Goal: Task Accomplishment & Management: Manage account settings

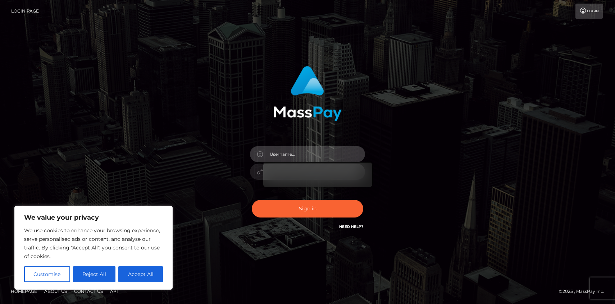
click at [319, 156] on input "text" at bounding box center [314, 154] width 102 height 16
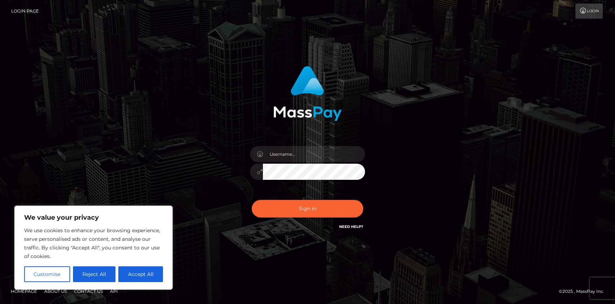
type input "lane.mitchell@outlook.com"
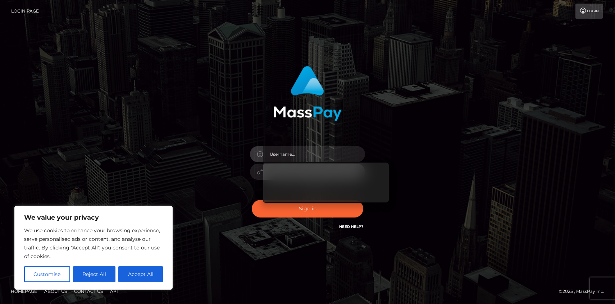
type input "lane.mitchell@outlook.com"
click at [411, 147] on div "lane.mitchell@outlook.com" at bounding box center [307, 152] width 410 height 183
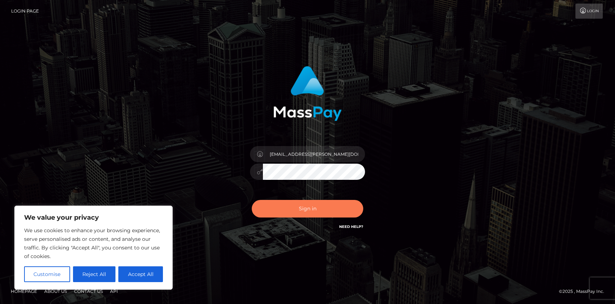
click at [309, 207] on button "Sign in" at bounding box center [307, 209] width 111 height 18
